Goal: Obtain resource: Download file/media

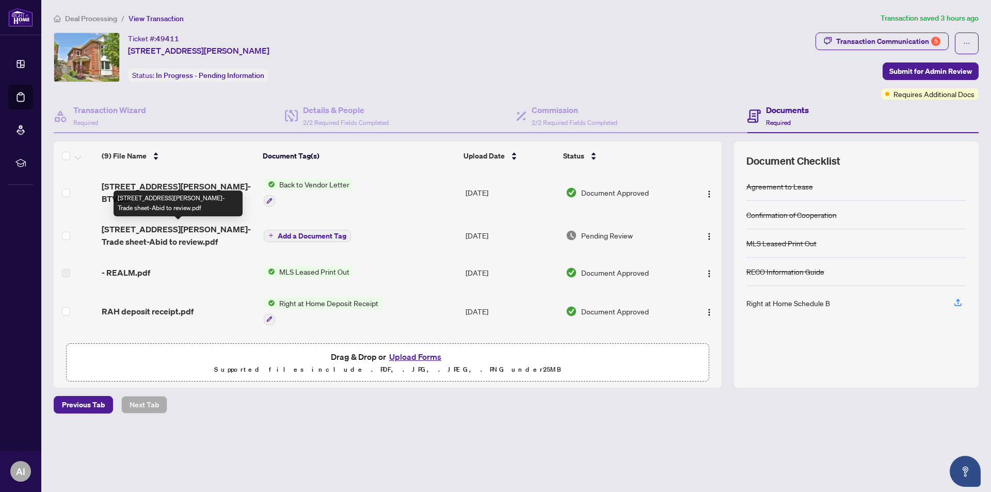
click at [220, 231] on span "[STREET_ADDRESS][PERSON_NAME]-Trade sheet-Abid to review.pdf" at bounding box center [178, 235] width 153 height 25
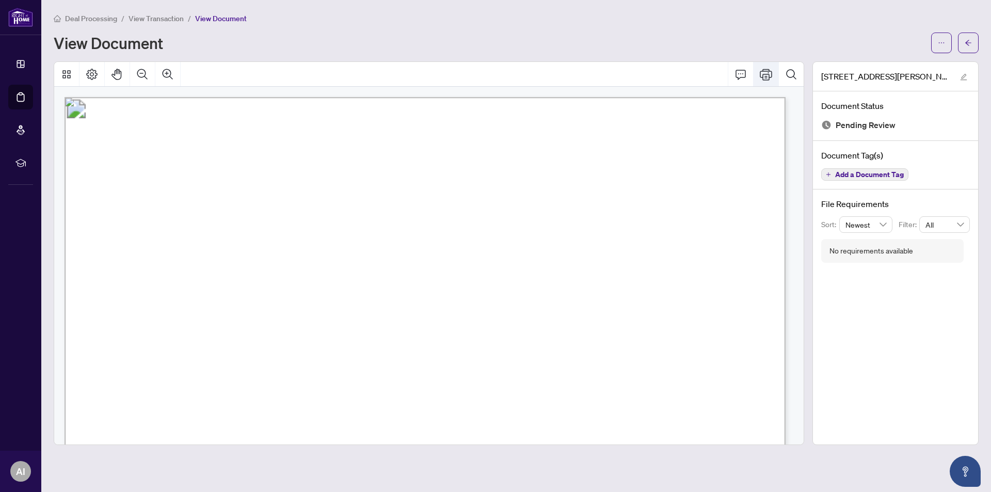
click at [766, 72] on icon "Print" at bounding box center [766, 74] width 12 height 12
click at [896, 476] on main "Deal Processing / View Transaction / View Document View Document [STREET_ADDRES…" at bounding box center [516, 246] width 950 height 492
